Goal: Transaction & Acquisition: Obtain resource

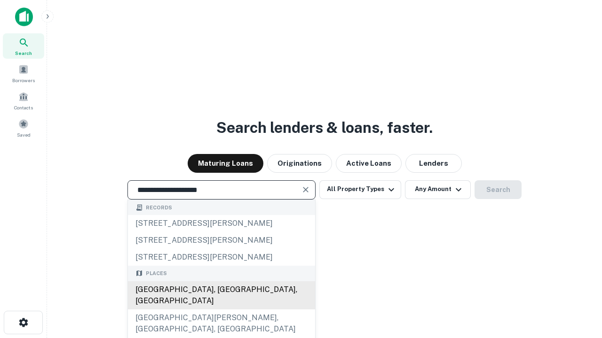
click at [221, 310] on div "Santa Monica, CA, USA" at bounding box center [221, 296] width 187 height 28
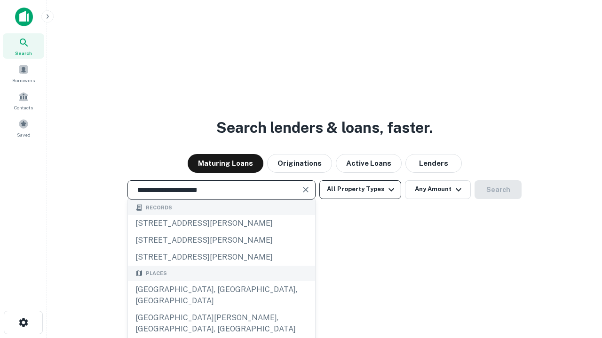
click at [360, 189] on button "All Property Types" at bounding box center [360, 189] width 82 height 19
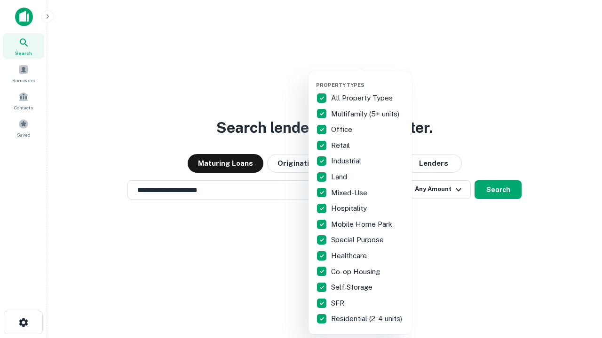
type input "**********"
click at [368, 79] on button "button" at bounding box center [367, 79] width 103 height 0
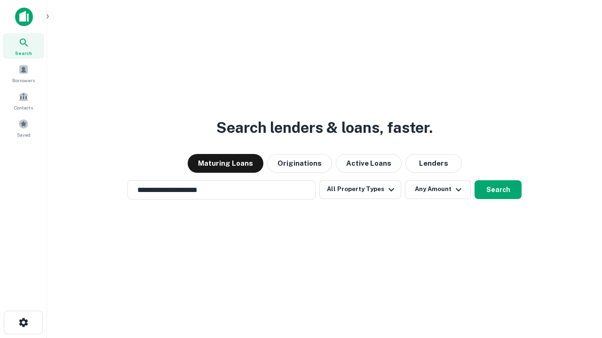
scroll to position [15, 0]
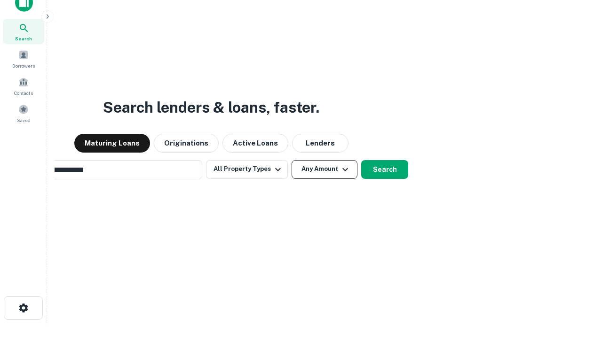
click at [291, 160] on button "Any Amount" at bounding box center [324, 169] width 66 height 19
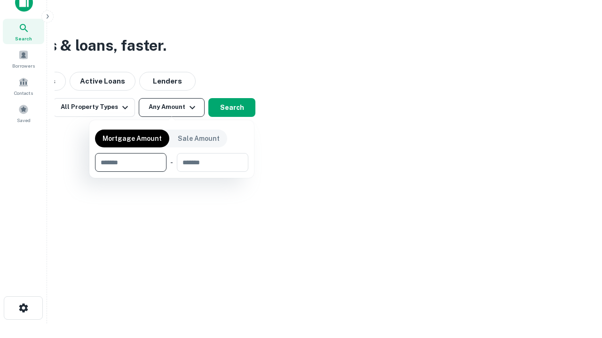
scroll to position [15, 0]
type input "*******"
click at [172, 172] on button "button" at bounding box center [171, 172] width 153 height 0
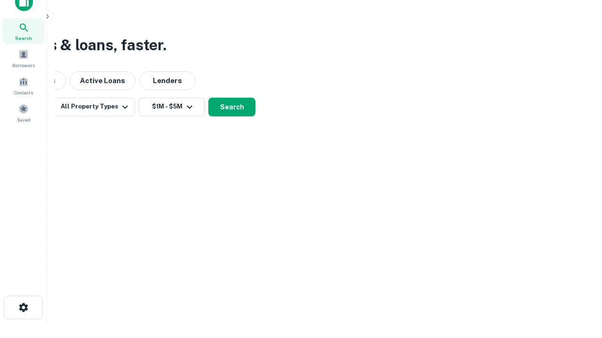
scroll to position [15, 0]
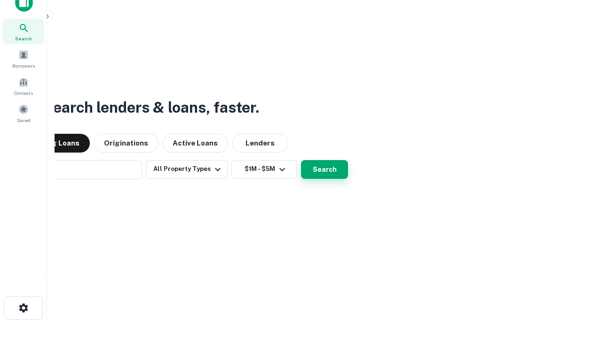
click at [301, 160] on button "Search" at bounding box center [324, 169] width 47 height 19
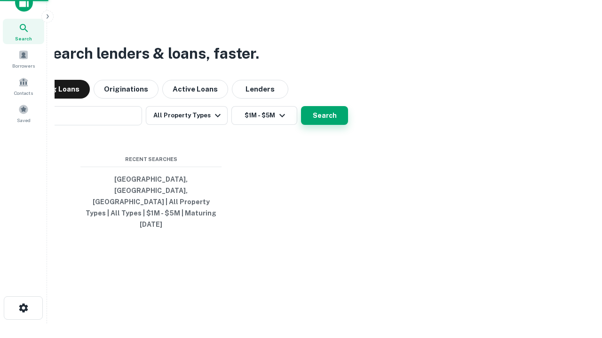
scroll to position [15, 0]
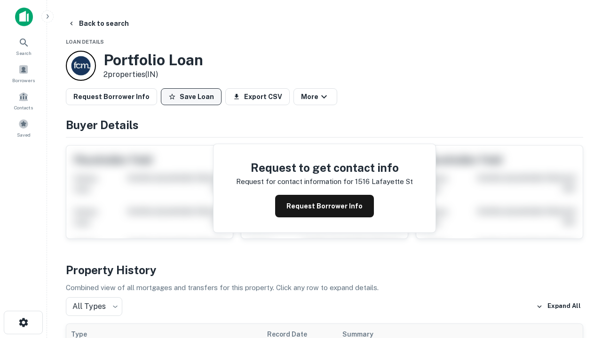
click at [191, 97] on button "Save Loan" at bounding box center [191, 96] width 61 height 17
click at [193, 97] on button "Loan Saved" at bounding box center [193, 96] width 65 height 17
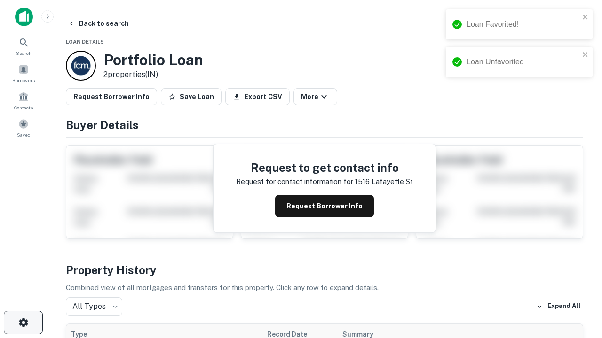
click at [23, 323] on icon "button" at bounding box center [23, 322] width 11 height 11
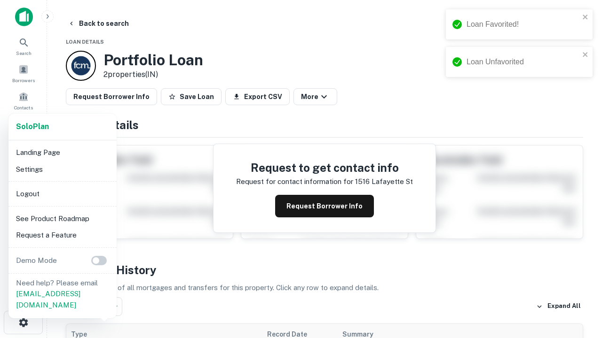
click at [62, 194] on li "Logout" at bounding box center [62, 194] width 101 height 17
